Goal: Task Accomplishment & Management: Manage account settings

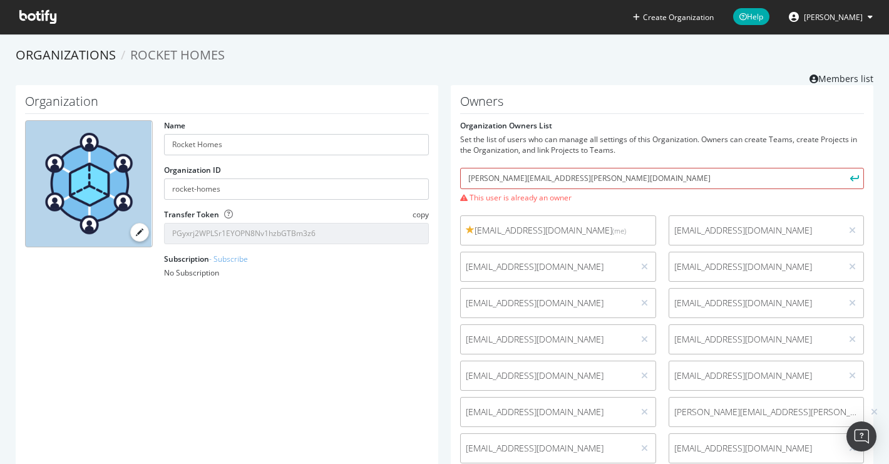
drag, startPoint x: 578, startPoint y: 179, endPoint x: 461, endPoint y: 179, distance: 117.1
click at [461, 178] on input "[PERSON_NAME][EMAIL_ADDRESS][PERSON_NAME][DOMAIN_NAME]" at bounding box center [662, 178] width 404 height 21
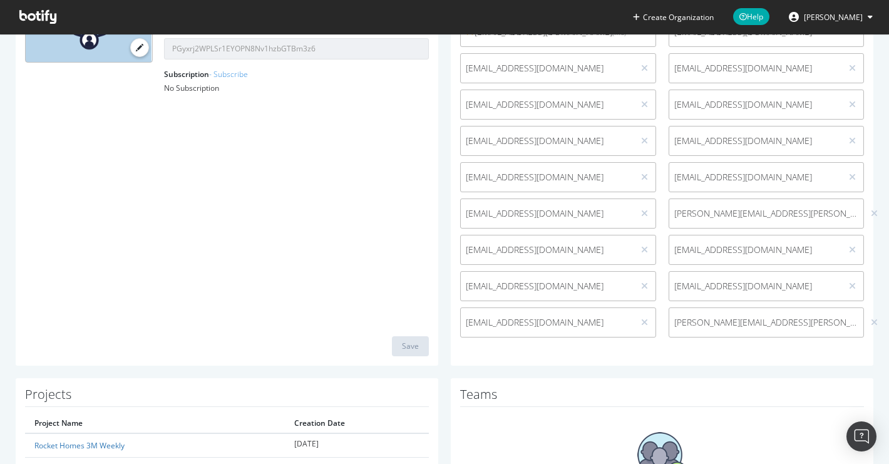
scroll to position [205, 0]
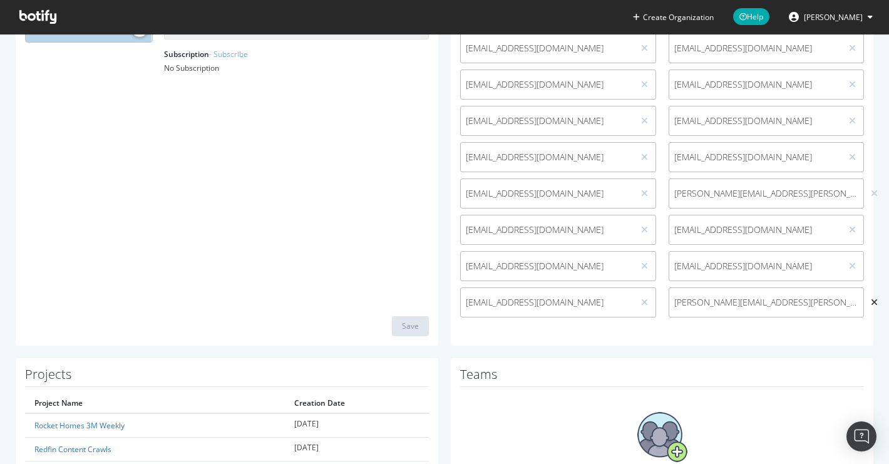
click at [871, 300] on icon at bounding box center [874, 302] width 7 height 9
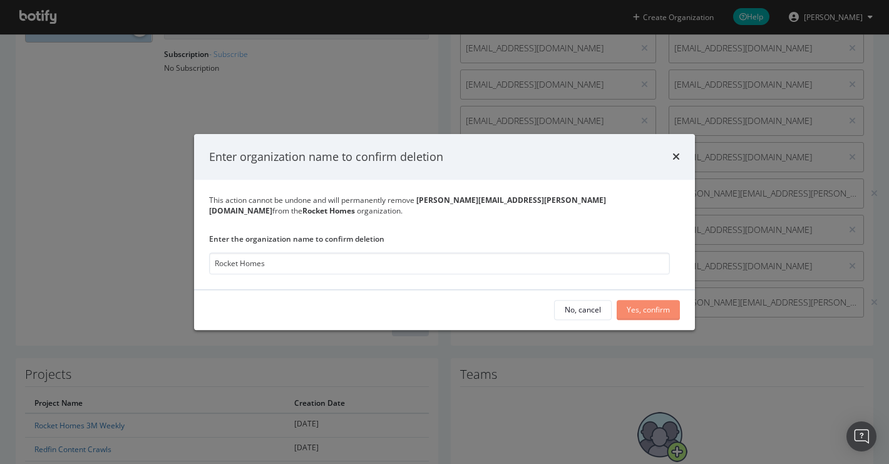
type input "Rocket Homes"
click at [671, 301] on button "Yes, confirm" at bounding box center [648, 310] width 63 height 20
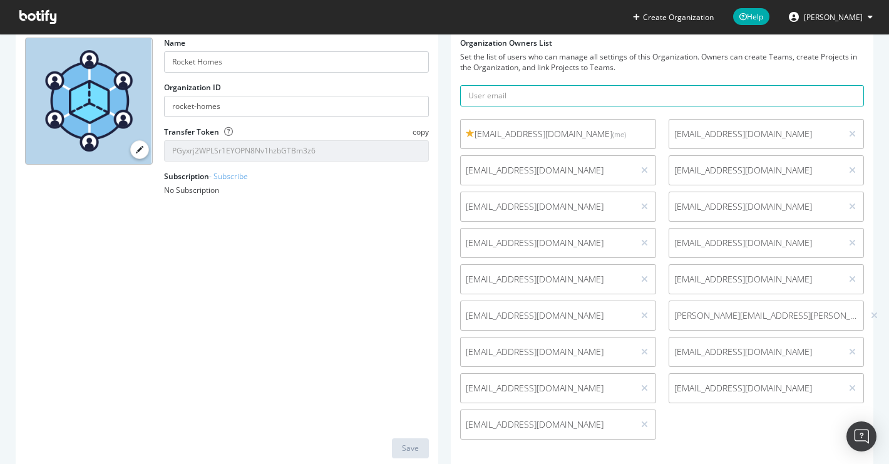
scroll to position [0, 0]
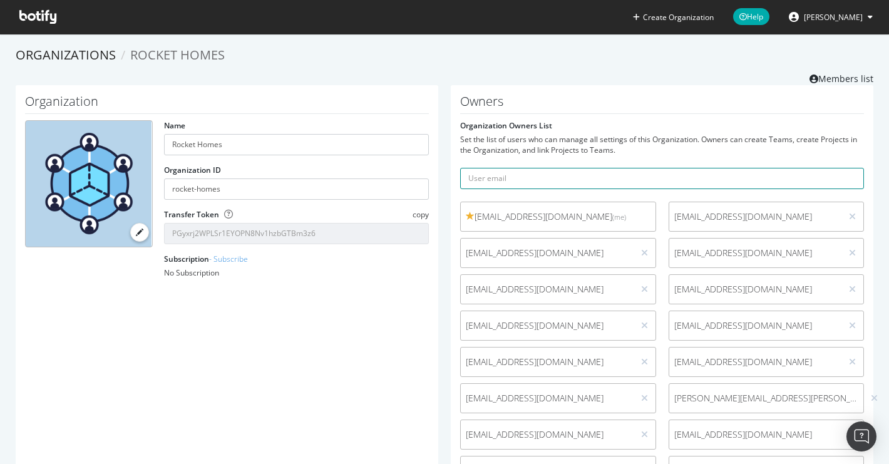
click at [559, 177] on input "text" at bounding box center [662, 178] width 404 height 21
paste input "[PERSON_NAME][EMAIL_ADDRESS][PERSON_NAME][DOMAIN_NAME]"
type input "[PERSON_NAME][EMAIL_ADDRESS][PERSON_NAME][DOMAIN_NAME]"
click at [852, 176] on icon "submit" at bounding box center [855, 178] width 9 height 7
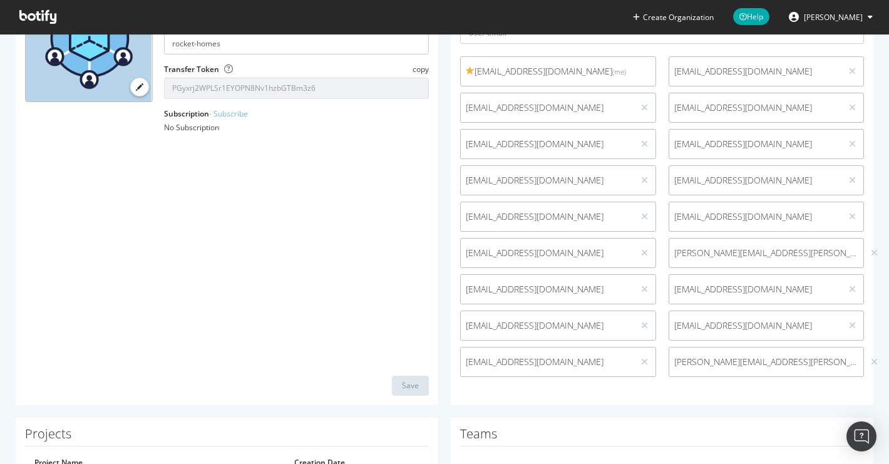
scroll to position [298, 0]
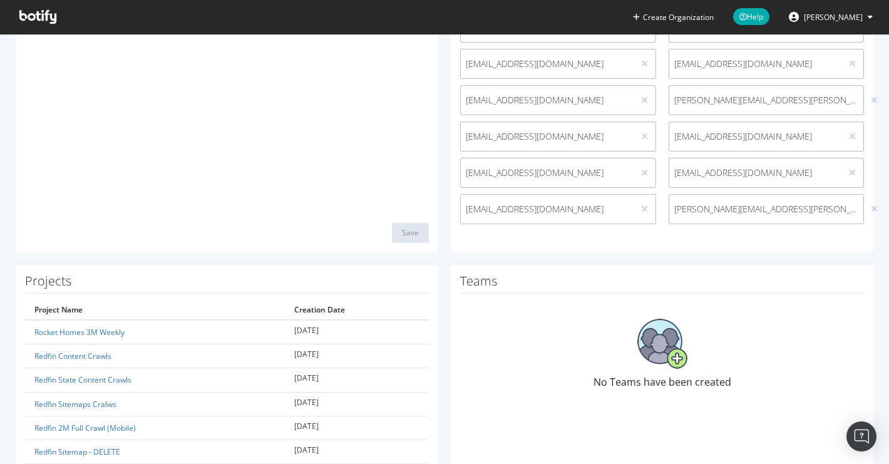
click at [707, 209] on span "[PERSON_NAME][EMAIL_ADDRESS][PERSON_NAME][DOMAIN_NAME]" at bounding box center [767, 209] width 185 height 13
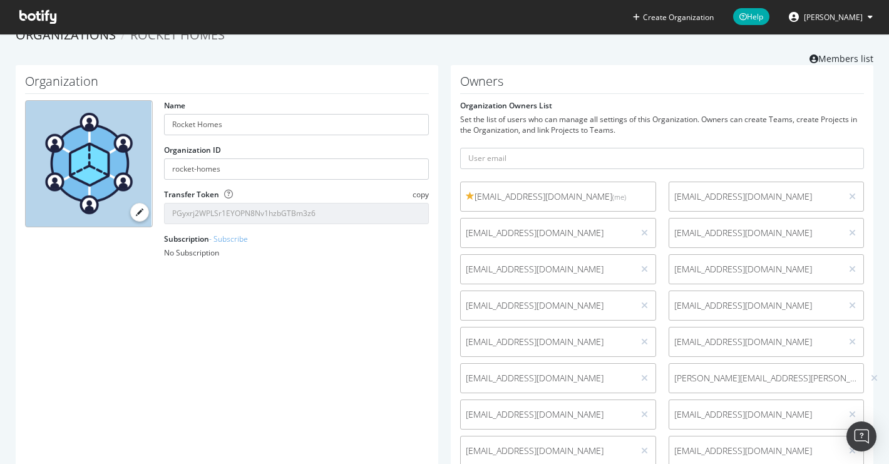
scroll to position [0, 0]
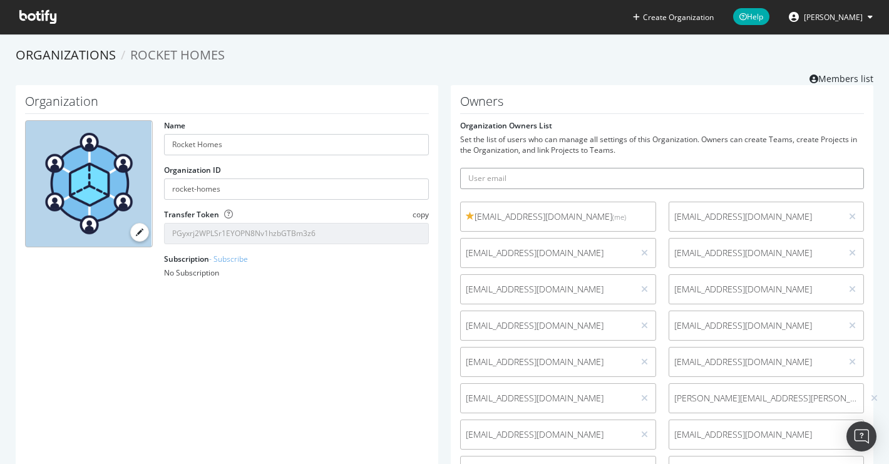
click at [546, 185] on input "text" at bounding box center [662, 178] width 404 height 21
click at [561, 136] on div "Set the list of users who can manage all settings of this Organization. Owners …" at bounding box center [662, 144] width 404 height 21
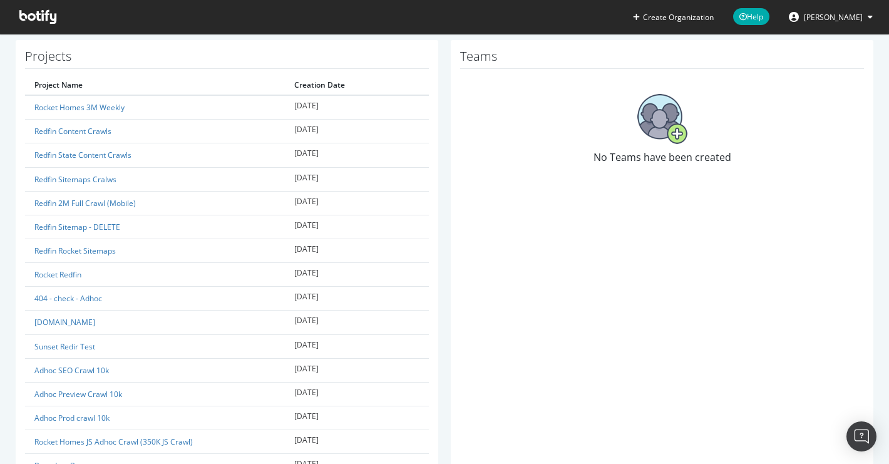
scroll to position [537, 0]
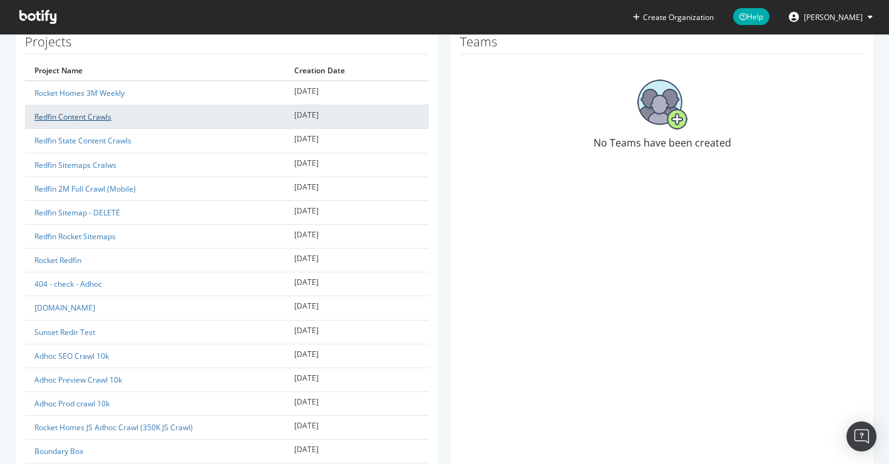
click at [91, 114] on link "Redfin Content Crawls" at bounding box center [72, 116] width 77 height 11
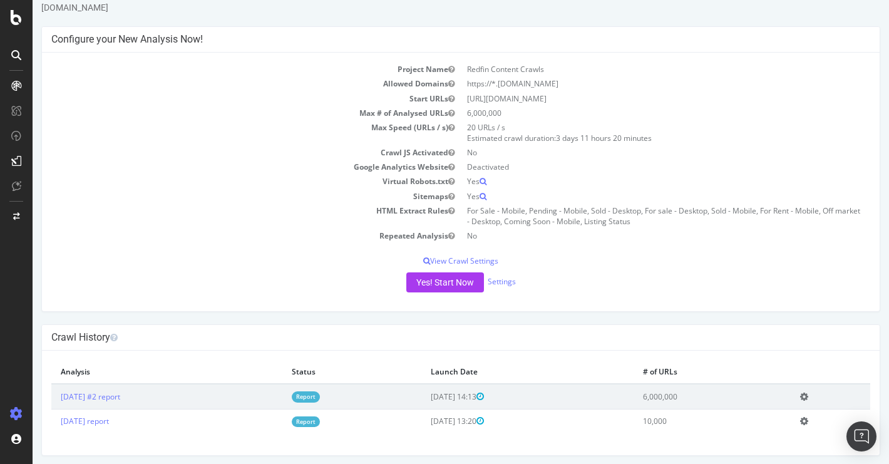
scroll to position [43, 0]
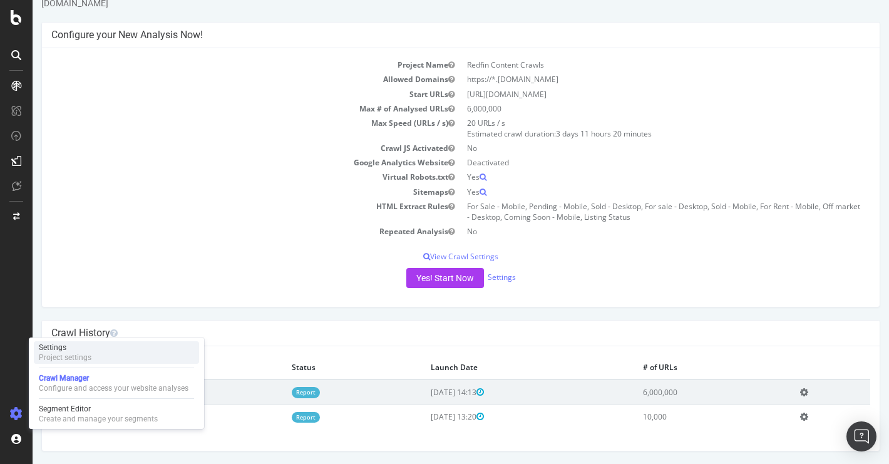
click at [66, 354] on div "Project settings" at bounding box center [65, 358] width 53 height 10
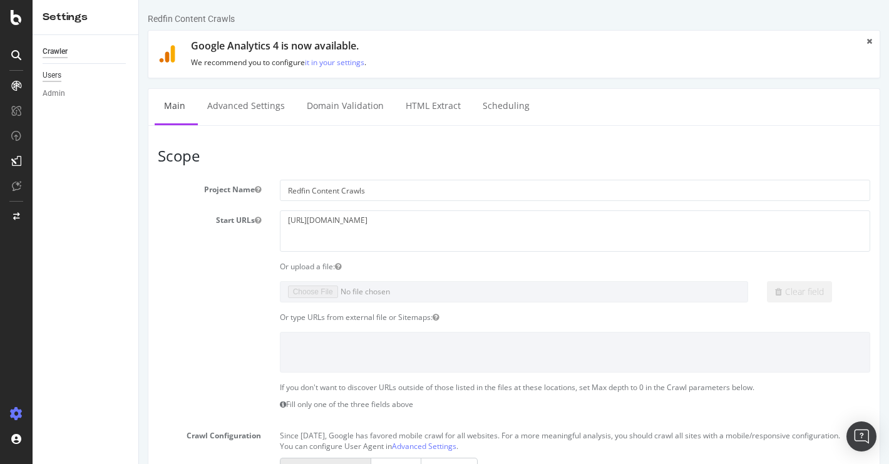
click at [56, 71] on div "Users" at bounding box center [52, 75] width 19 height 13
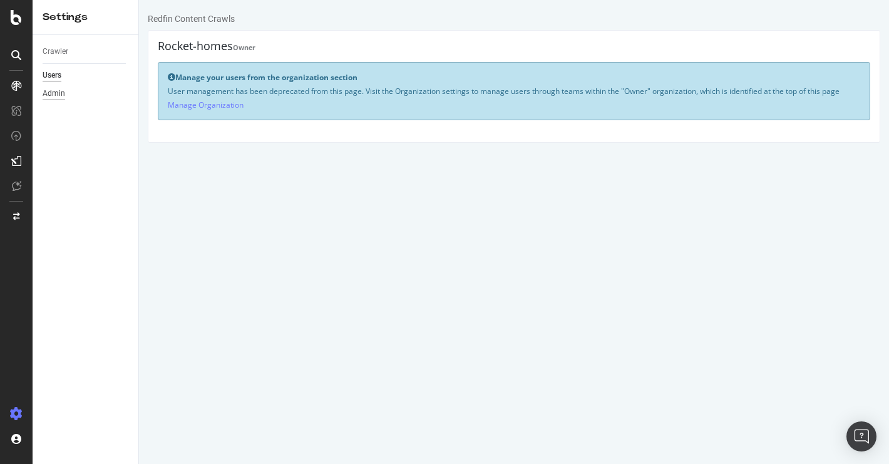
click at [54, 95] on div "Admin" at bounding box center [54, 93] width 23 height 13
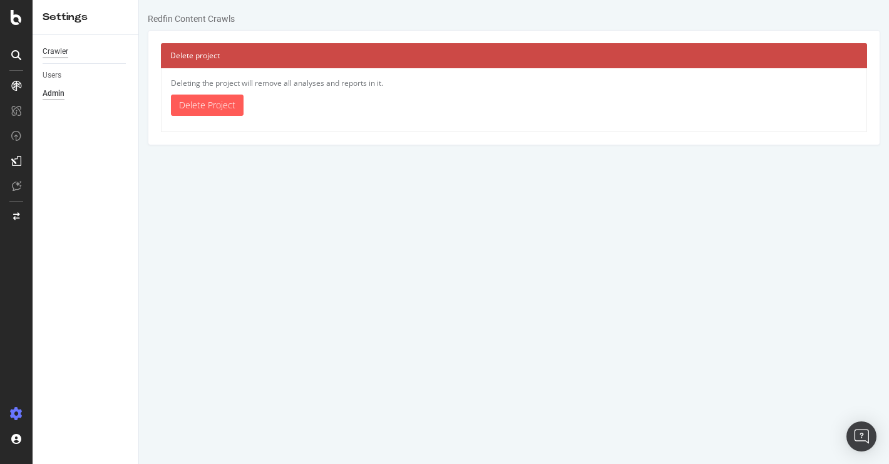
click at [58, 48] on div "Crawler" at bounding box center [56, 51] width 26 height 13
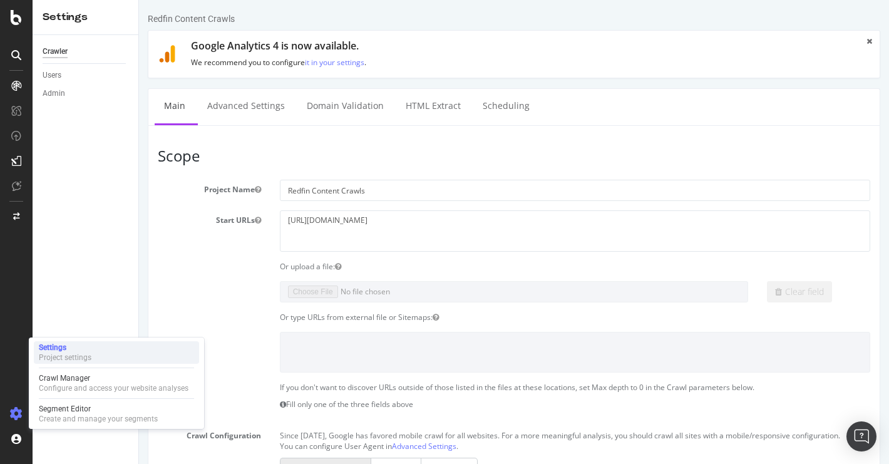
click at [70, 355] on div "Project settings" at bounding box center [65, 358] width 53 height 10
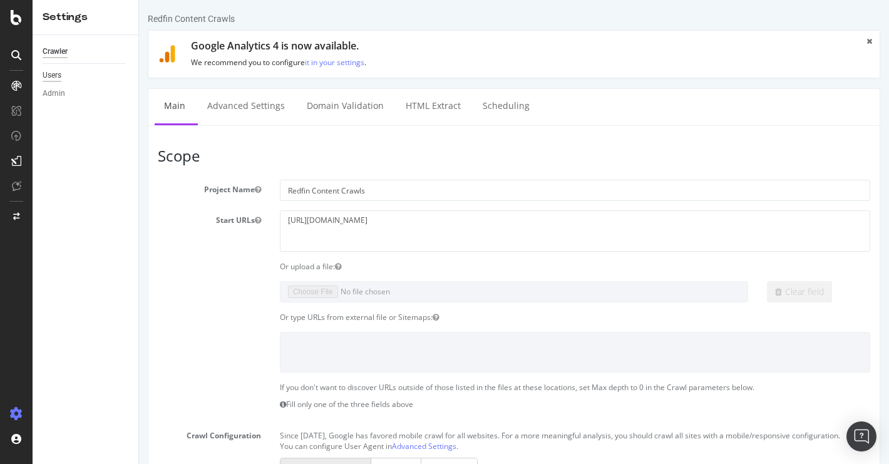
click at [58, 78] on div "Users" at bounding box center [52, 75] width 19 height 13
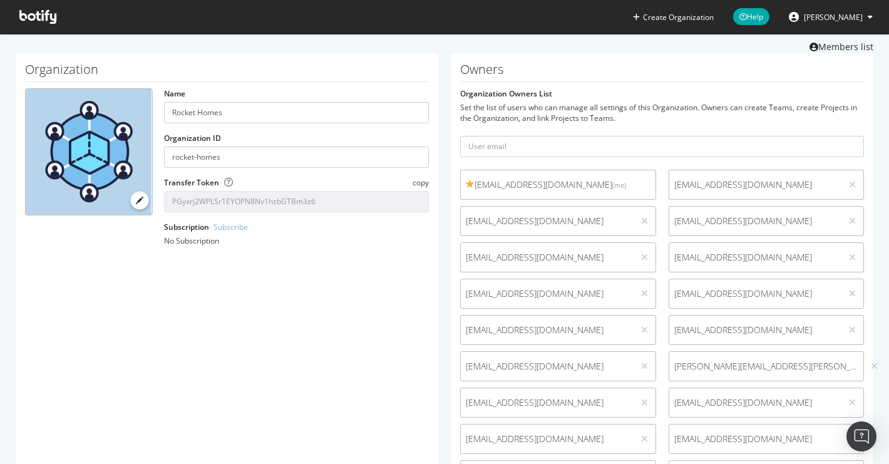
scroll to position [35, 0]
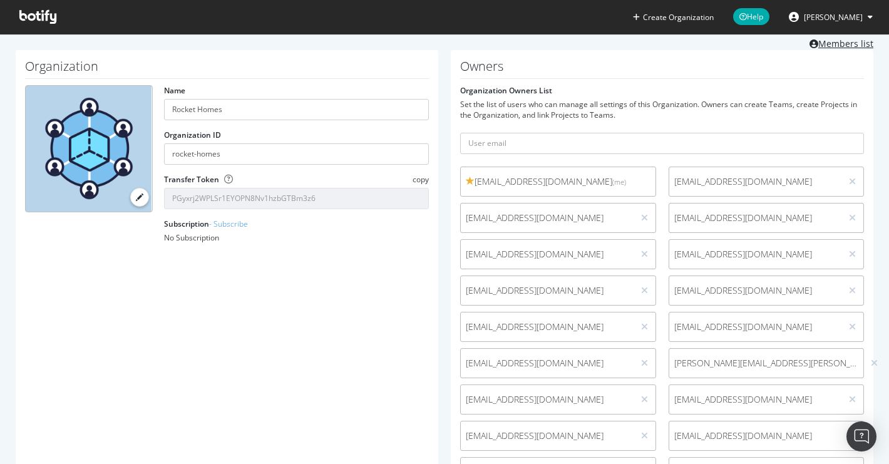
click at [834, 42] on link "Members list" at bounding box center [842, 42] width 64 height 16
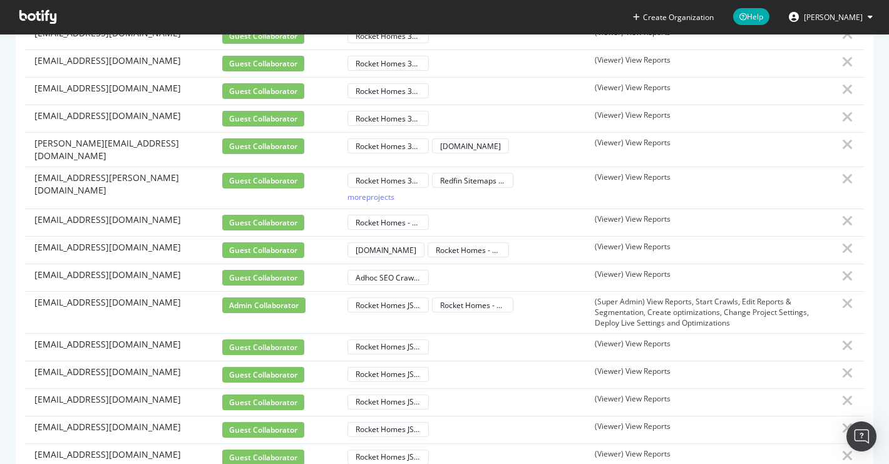
scroll to position [1505, 0]
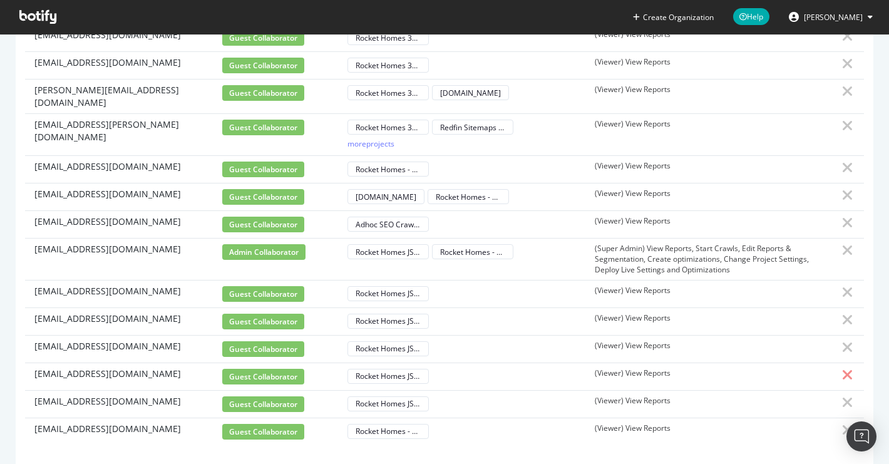
click at [849, 368] on icon at bounding box center [847, 375] width 11 height 15
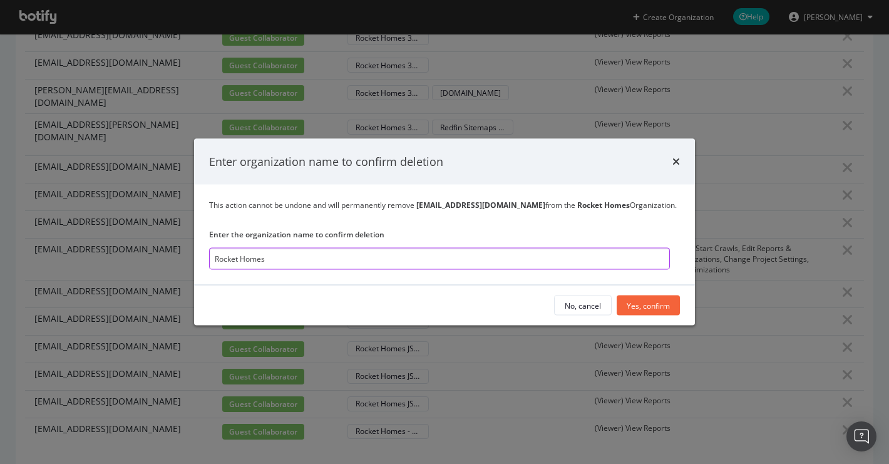
type input "Rocket Homes"
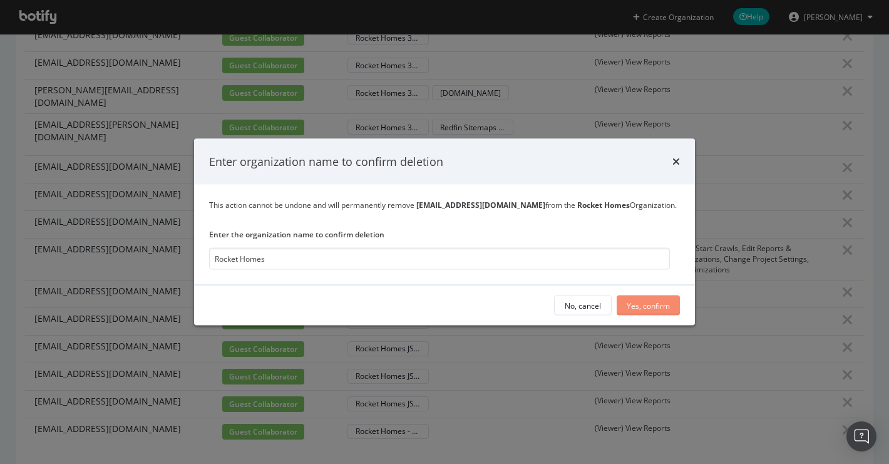
click at [645, 310] on div "Yes, confirm" at bounding box center [648, 305] width 43 height 11
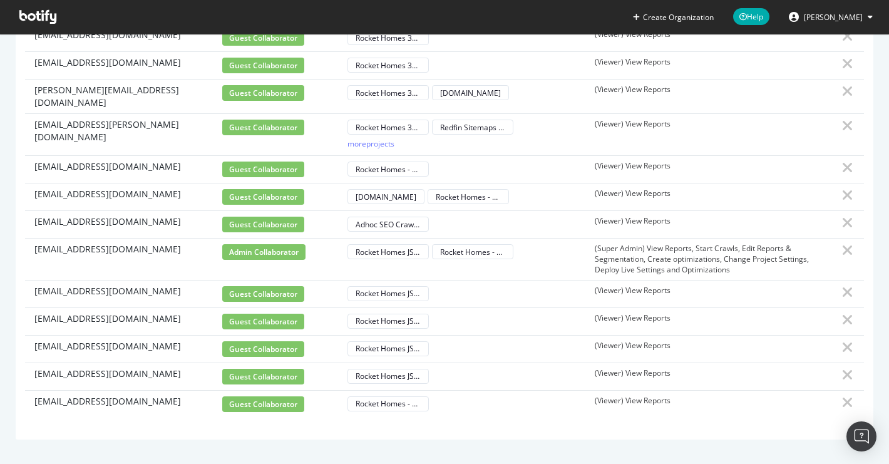
scroll to position [1477, 0]
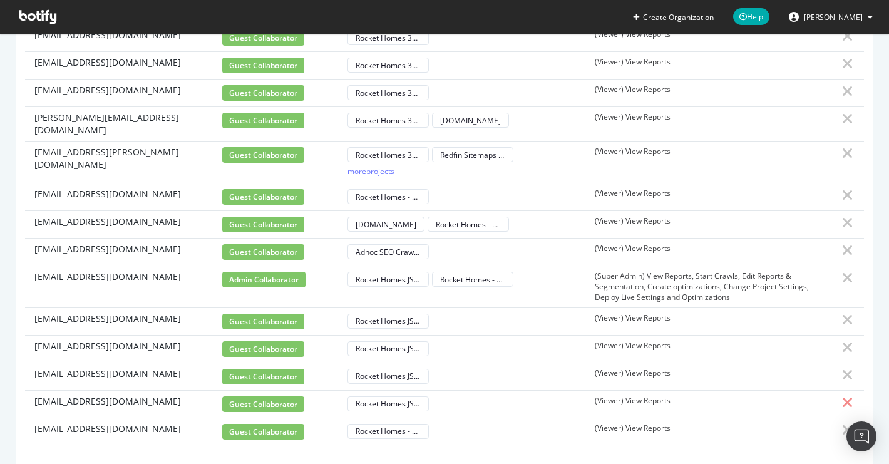
click at [852, 395] on icon at bounding box center [847, 402] width 11 height 15
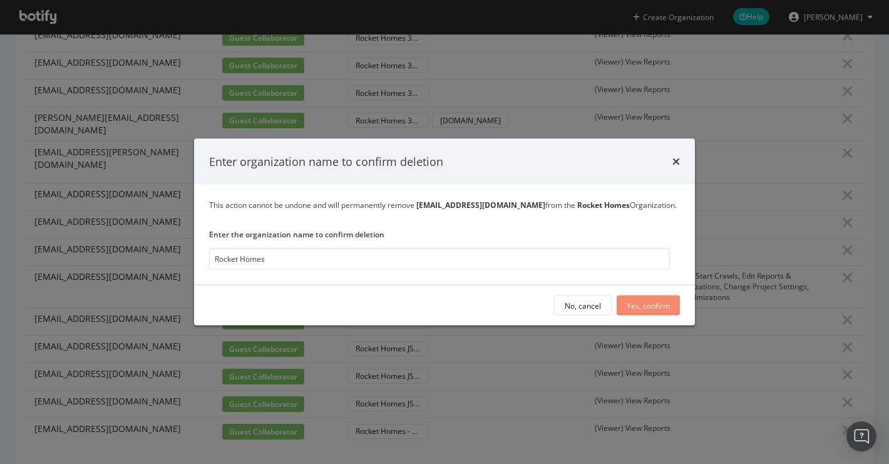
type input "Rocket Homes"
click at [647, 309] on div "Yes, confirm" at bounding box center [648, 305] width 43 height 11
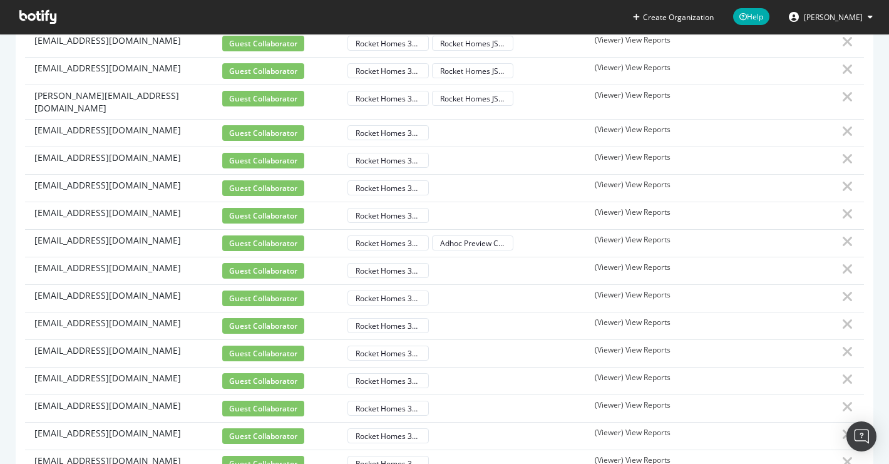
scroll to position [893, 0]
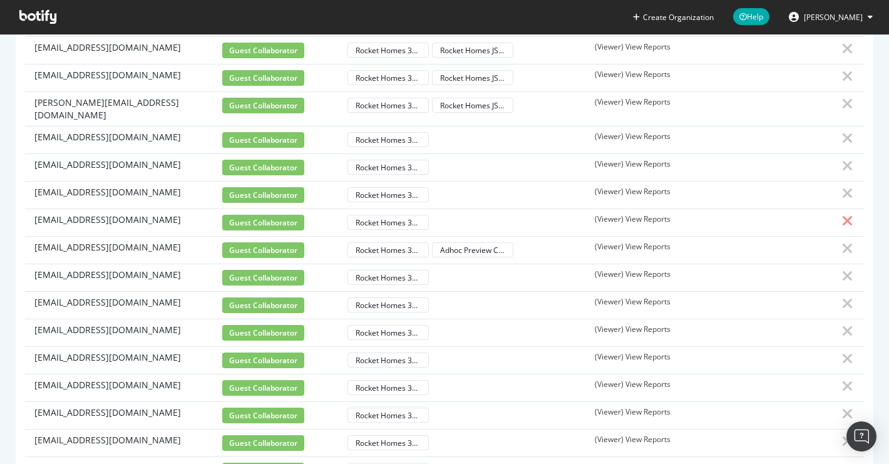
click at [849, 214] on icon at bounding box center [847, 221] width 11 height 15
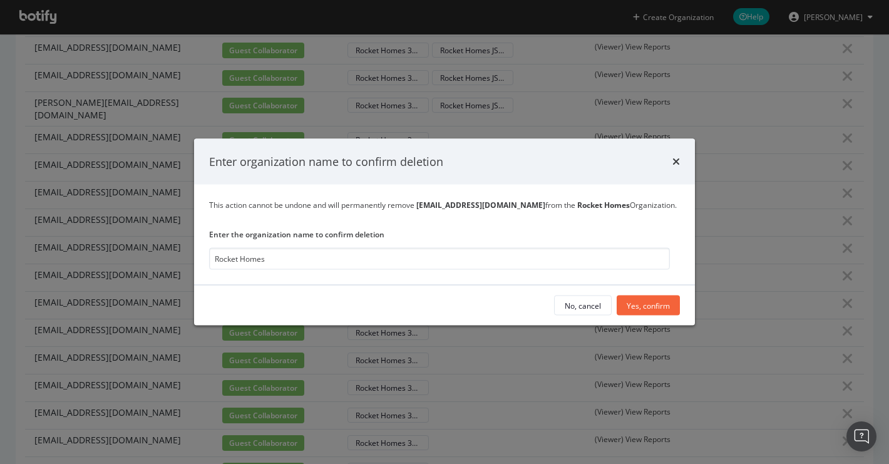
type input "Rocket Homes"
click at [645, 303] on div "Yes, confirm" at bounding box center [648, 305] width 43 height 11
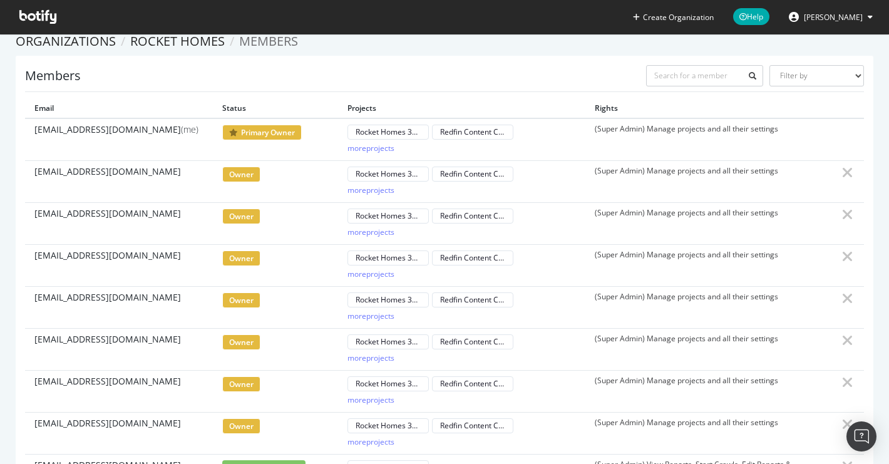
scroll to position [0, 0]
